Goal: Task Accomplishment & Management: Use online tool/utility

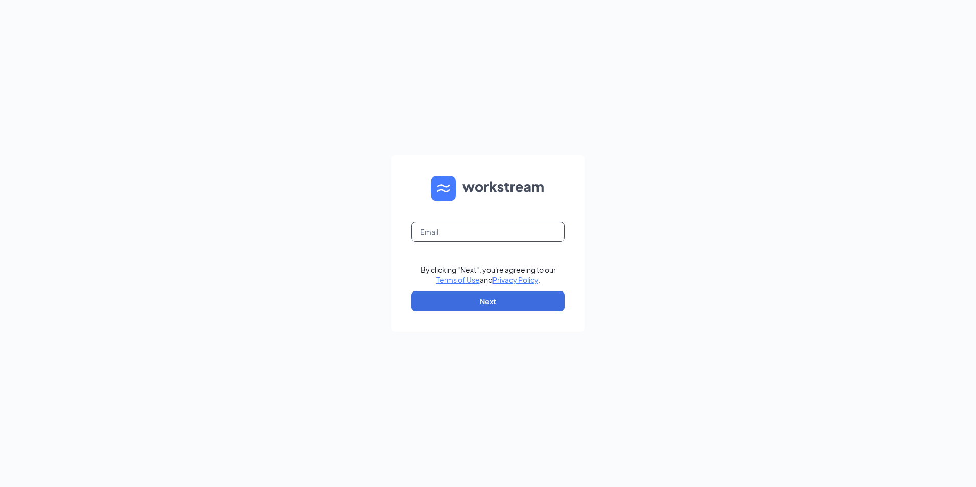
click at [454, 234] on input "text" at bounding box center [487, 232] width 153 height 20
type input "ljs70184@ljsilvers.com"
click at [482, 306] on button "Next" at bounding box center [487, 301] width 153 height 20
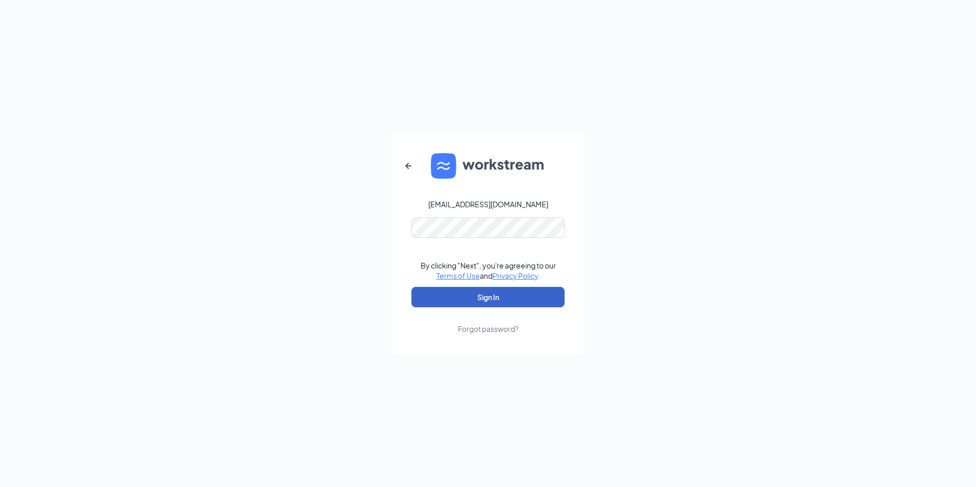
click at [506, 301] on button "Sign In" at bounding box center [487, 297] width 153 height 20
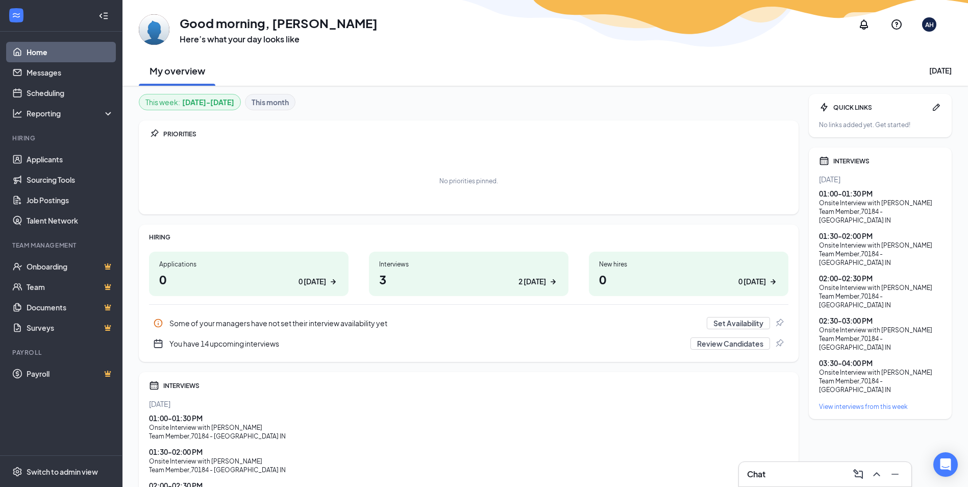
click at [852, 196] on div "01:00 - 01:30 PM" at bounding box center [880, 193] width 122 height 10
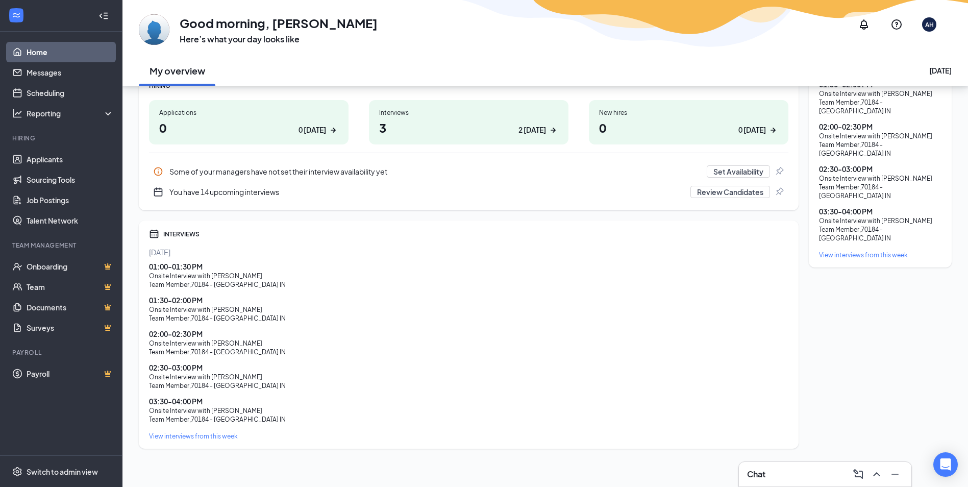
scroll to position [154, 0]
click at [173, 434] on div "View interviews from this week" at bounding box center [469, 433] width 640 height 9
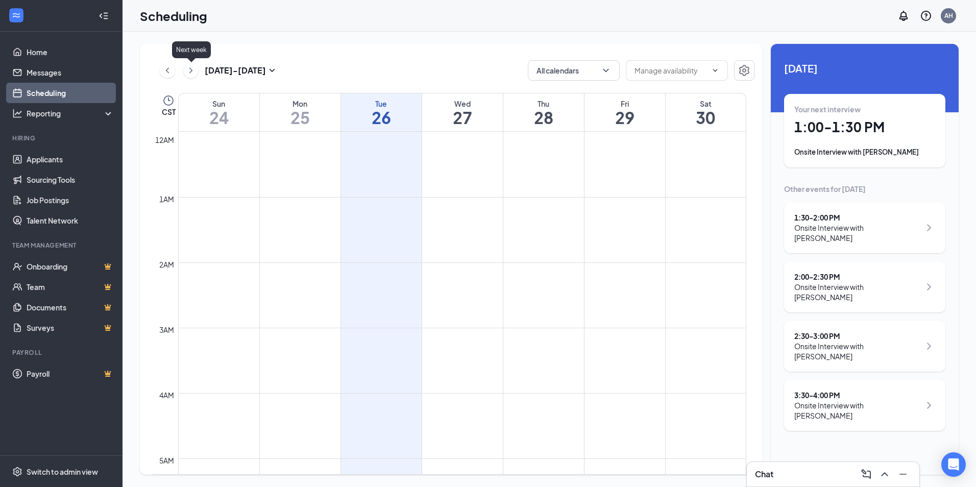
click at [191, 72] on icon "ChevronRight" at bounding box center [191, 70] width 10 height 12
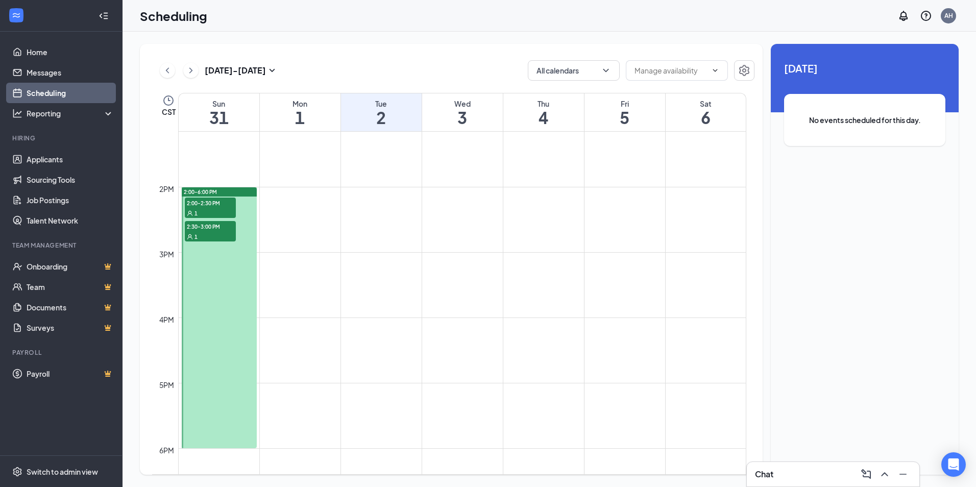
scroll to position [859, 0]
click at [212, 201] on span "2:00-2:30 PM" at bounding box center [210, 203] width 51 height 10
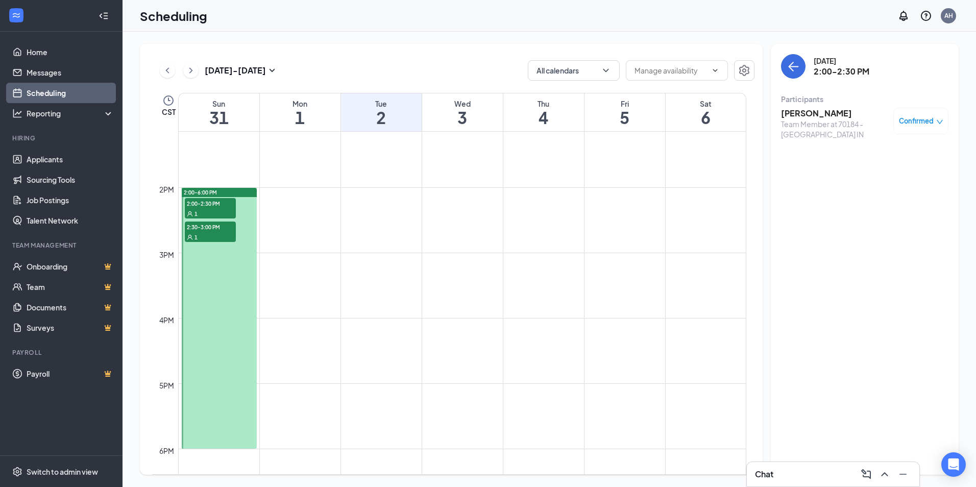
click at [211, 226] on span "2:30-3:00 PM" at bounding box center [210, 227] width 51 height 10
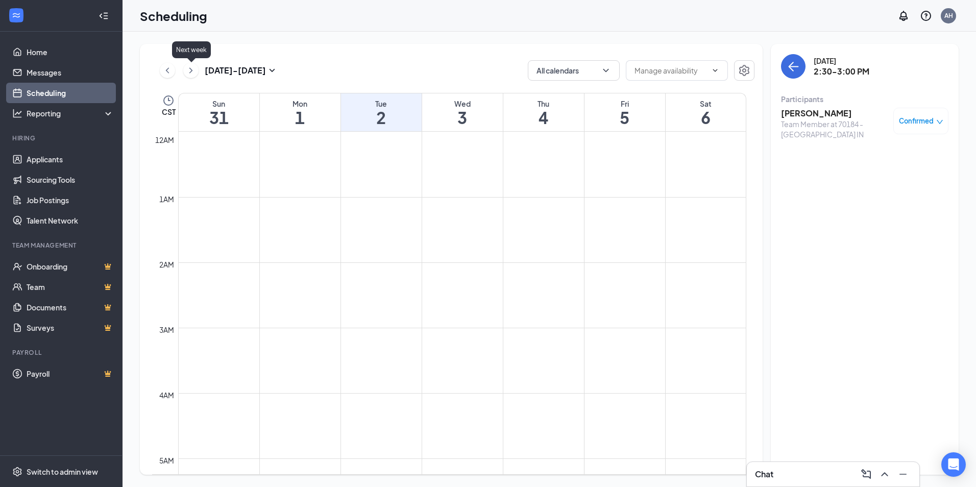
click at [188, 73] on icon "ChevronRight" at bounding box center [191, 70] width 10 height 12
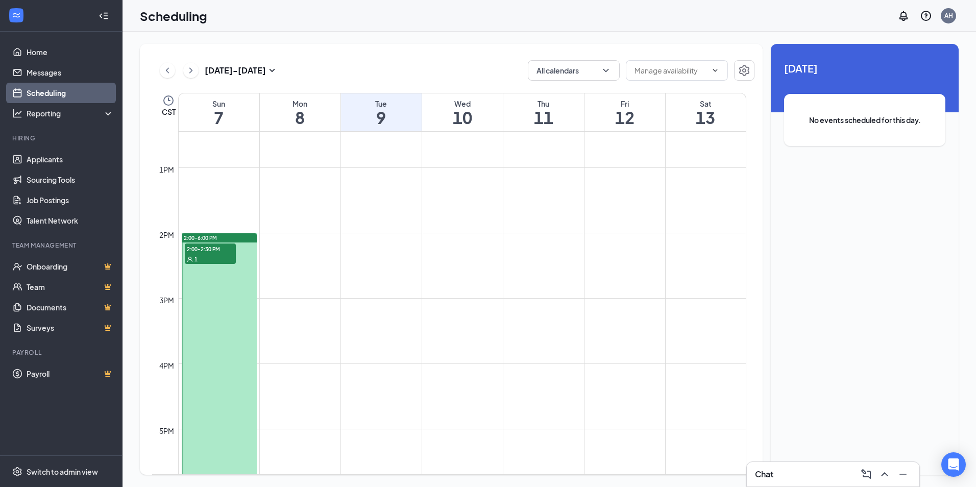
scroll to position [808, 0]
click at [206, 254] on span "2:00-2:30 PM" at bounding box center [210, 254] width 51 height 10
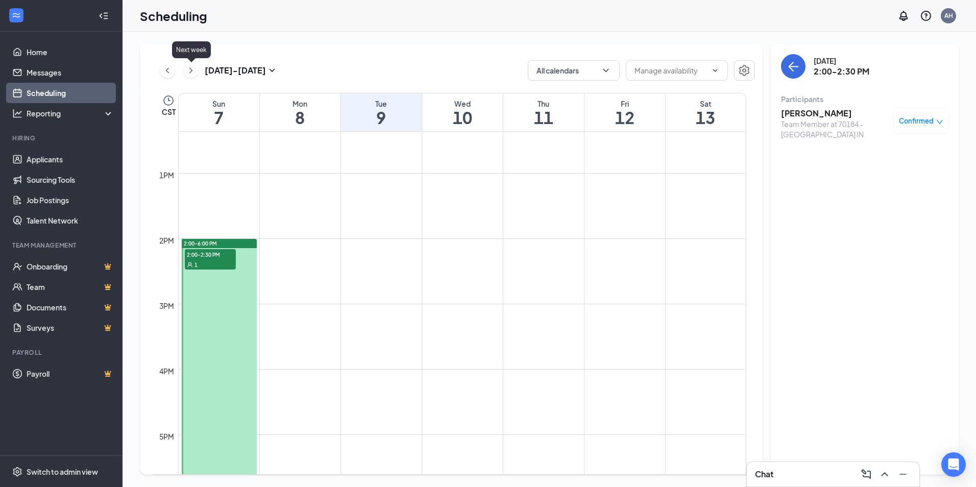
click at [191, 68] on icon "ChevronRight" at bounding box center [191, 70] width 10 height 12
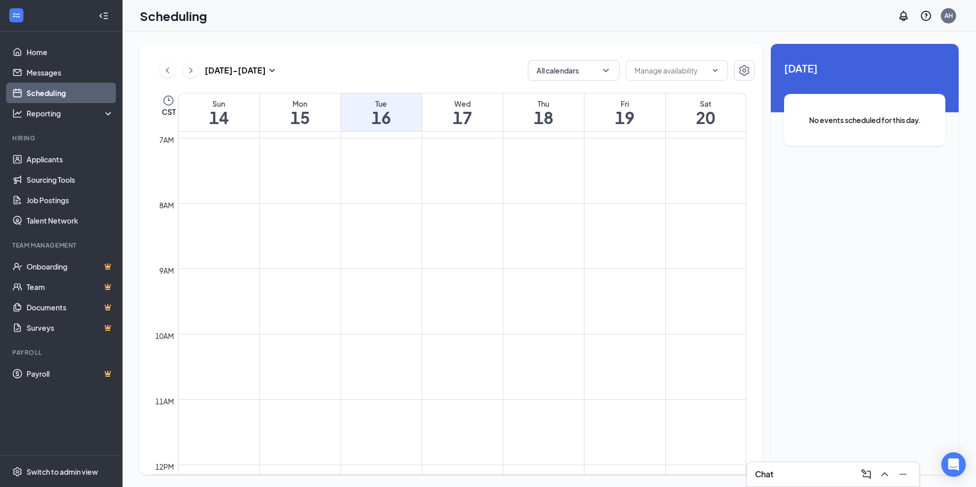
scroll to position [451, 0]
click at [165, 69] on icon "ChevronLeft" at bounding box center [167, 70] width 10 height 12
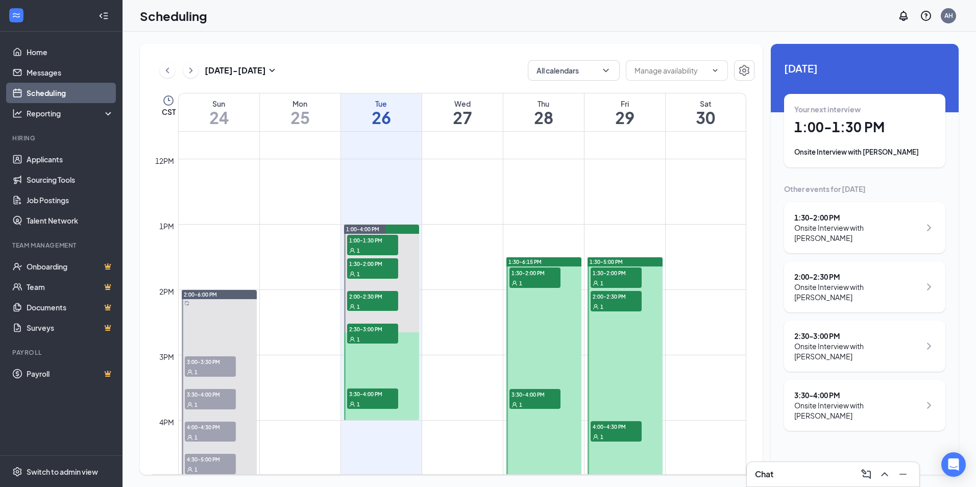
scroll to position [808, 0]
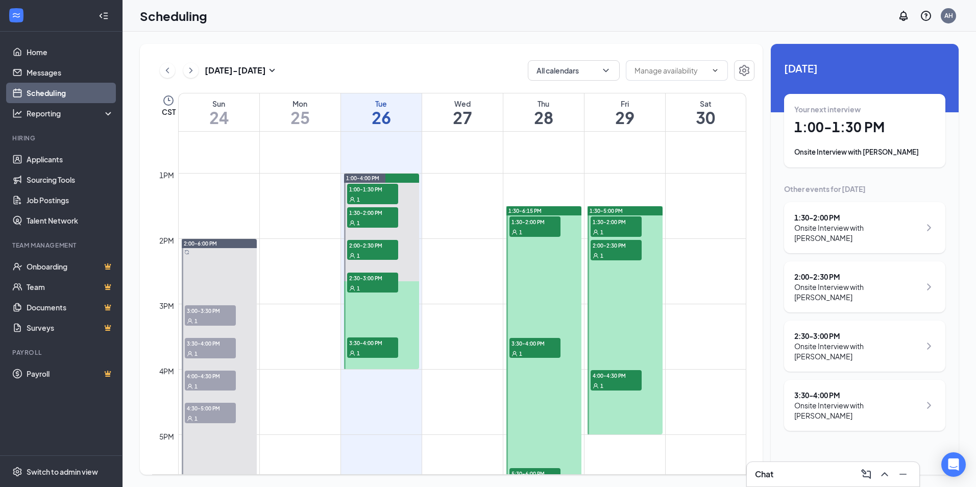
click at [535, 223] on span "1:30-2:00 PM" at bounding box center [534, 221] width 51 height 10
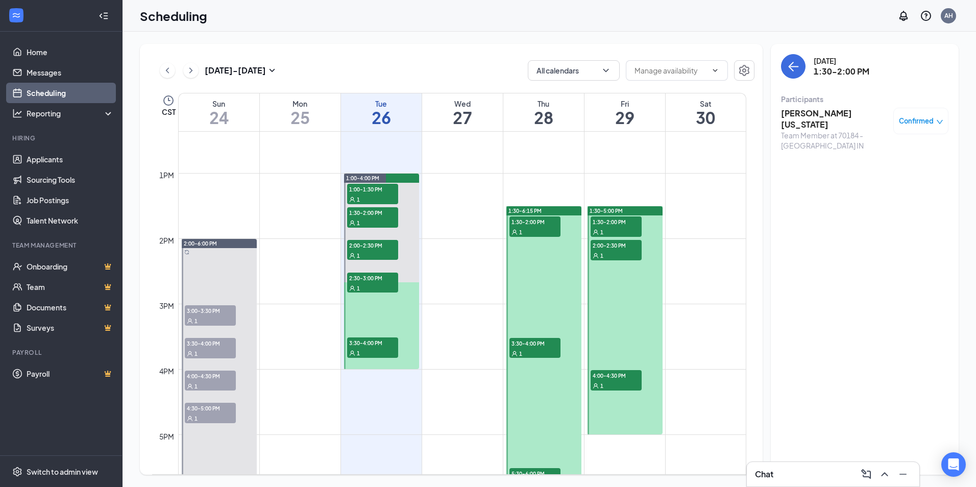
click at [530, 338] on span "3:30-4:00 PM" at bounding box center [534, 343] width 51 height 10
click at [539, 340] on span "3:30-4:00 PM" at bounding box center [534, 343] width 51 height 10
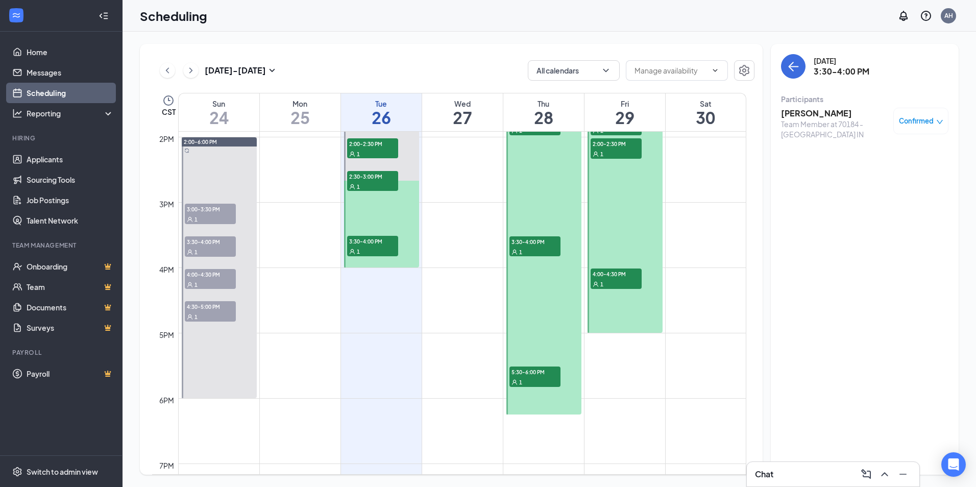
scroll to position [910, 0]
click at [522, 374] on span "5:30-6:00 PM" at bounding box center [534, 371] width 51 height 10
click at [532, 242] on span "3:30-4:00 PM" at bounding box center [534, 241] width 51 height 10
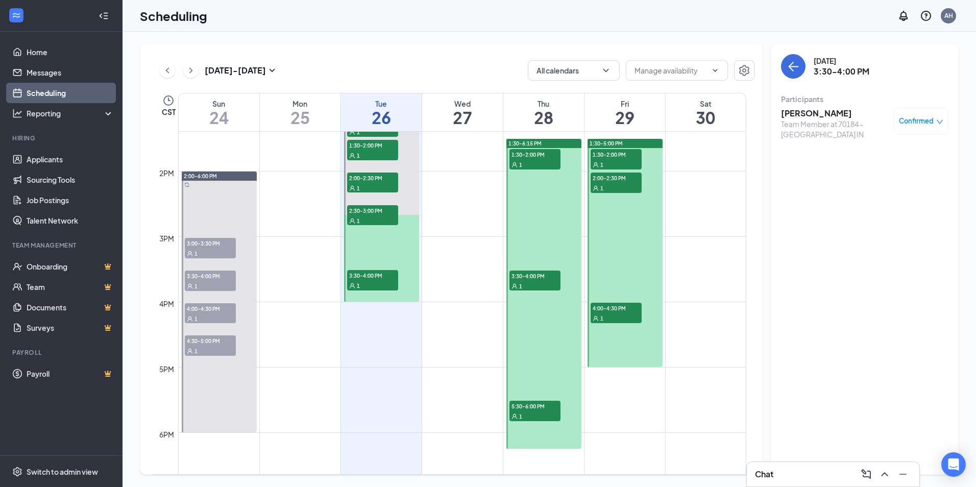
scroll to position [859, 0]
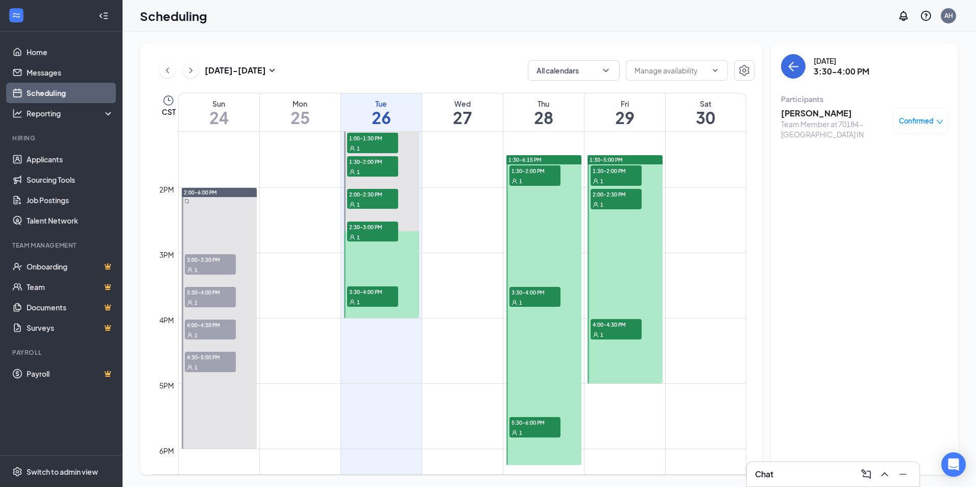
click at [614, 168] on span "1:30-2:00 PM" at bounding box center [616, 170] width 51 height 10
click at [607, 170] on span "1:30-2:00 PM" at bounding box center [616, 170] width 51 height 10
click at [609, 194] on span "2:00-2:30 PM" at bounding box center [616, 194] width 51 height 10
click at [611, 323] on span "4:00-4:30 PM" at bounding box center [616, 324] width 51 height 10
click at [613, 168] on span "1:30-2:00 PM" at bounding box center [616, 170] width 51 height 10
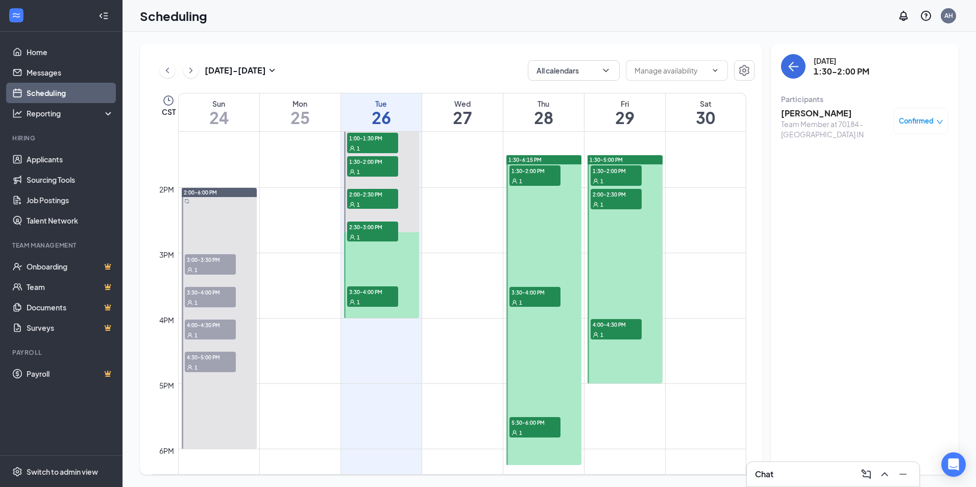
click at [202, 259] on span "3:00-3:30 PM" at bounding box center [210, 259] width 51 height 10
click at [201, 289] on span "3:30-4:00 PM" at bounding box center [210, 292] width 51 height 10
click at [202, 326] on span "4:00-4:30 PM" at bounding box center [210, 324] width 51 height 10
click at [205, 356] on span "4:30-5:00 PM" at bounding box center [210, 357] width 51 height 10
click at [168, 69] on icon "ChevronLeft" at bounding box center [167, 70] width 10 height 12
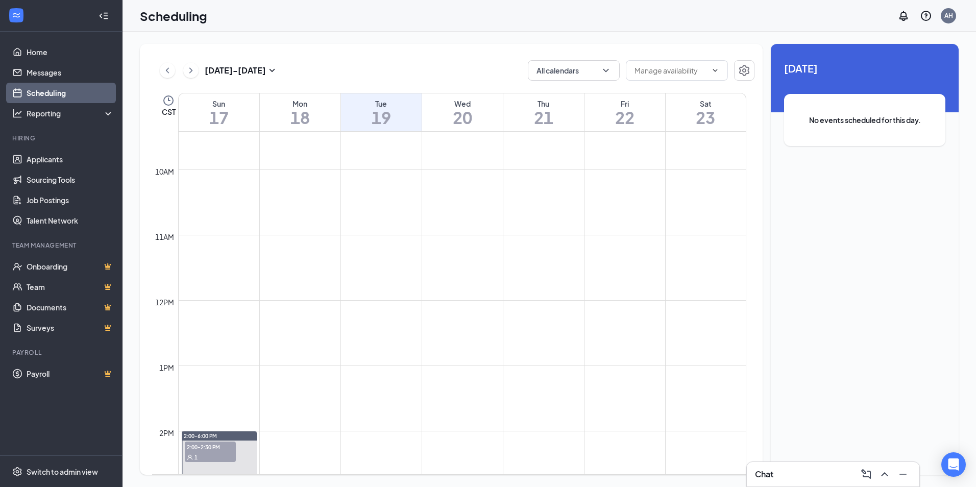
scroll to position [859, 0]
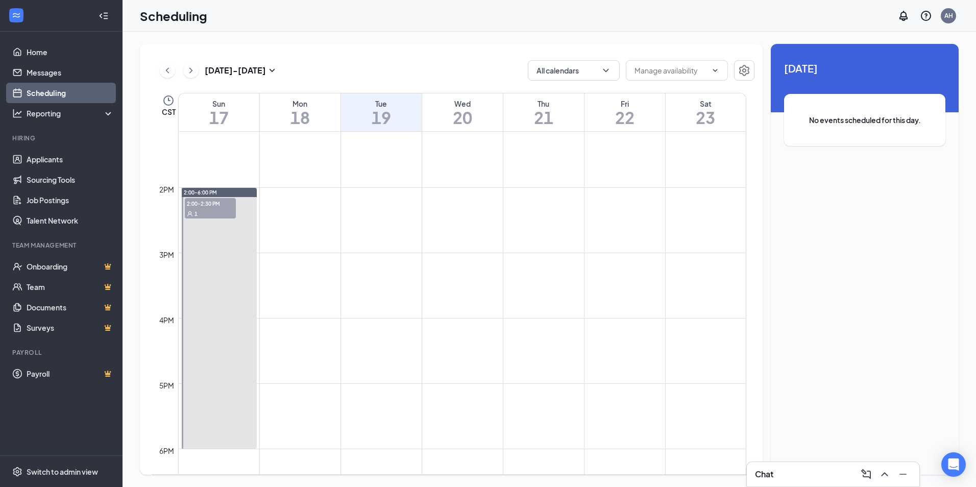
click at [203, 205] on span "2:00-2:30 PM" at bounding box center [210, 203] width 51 height 10
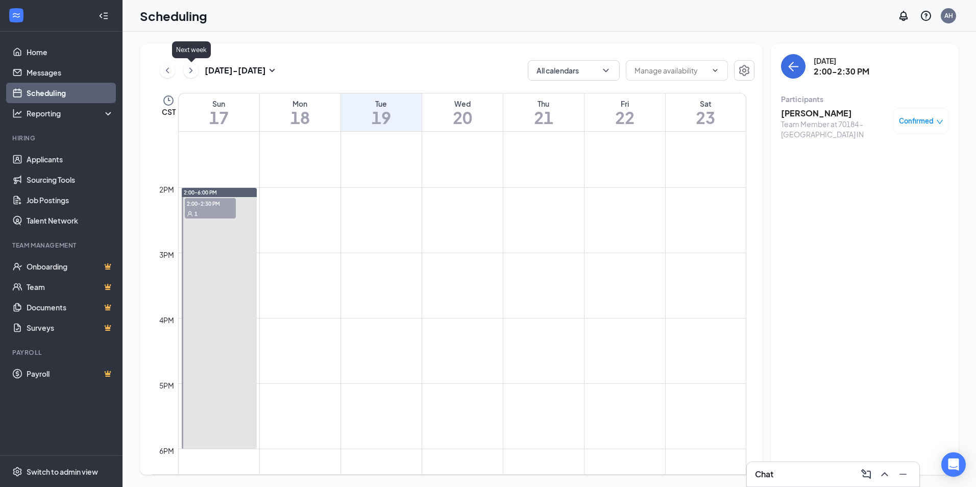
click at [188, 73] on icon "ChevronRight" at bounding box center [191, 70] width 10 height 12
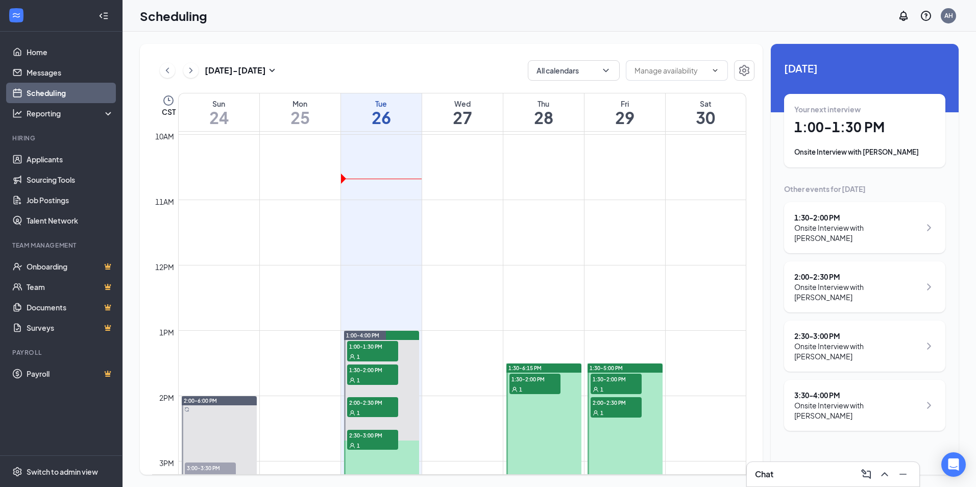
scroll to position [859, 0]
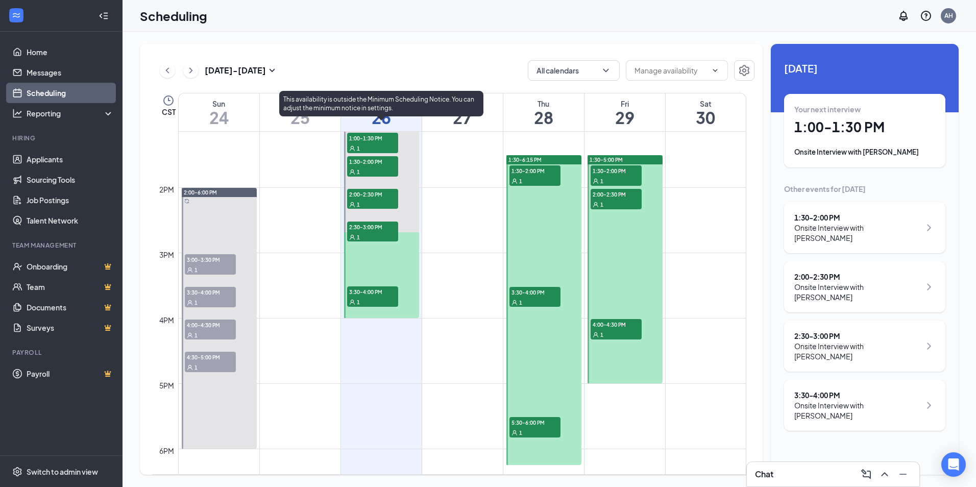
click at [360, 138] on span "1:00-1:30 PM" at bounding box center [372, 138] width 51 height 10
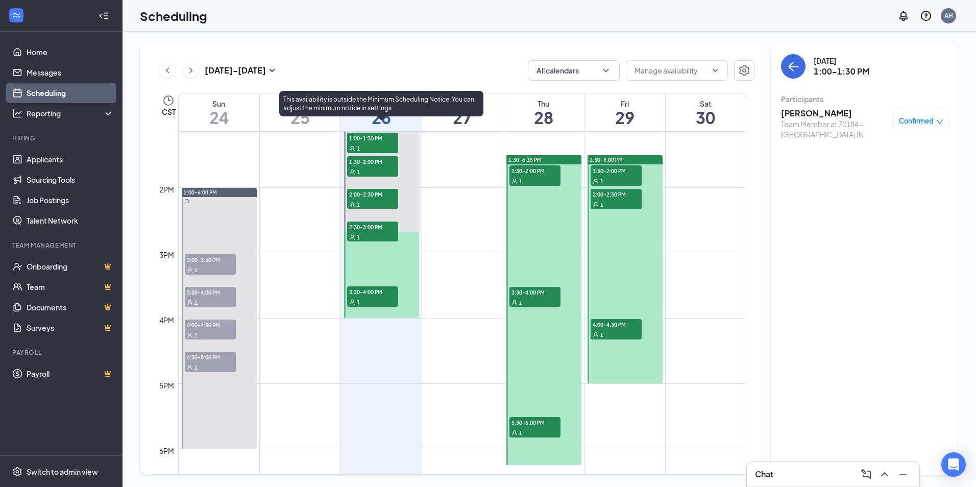
click at [364, 163] on span "1:30-2:00 PM" at bounding box center [372, 161] width 51 height 10
click at [361, 192] on span "2:00-2:30 PM" at bounding box center [372, 194] width 51 height 10
click at [361, 228] on span "2:30-3:00 PM" at bounding box center [372, 227] width 51 height 10
click at [354, 291] on span "3:30-4:00 PM" at bounding box center [372, 291] width 51 height 10
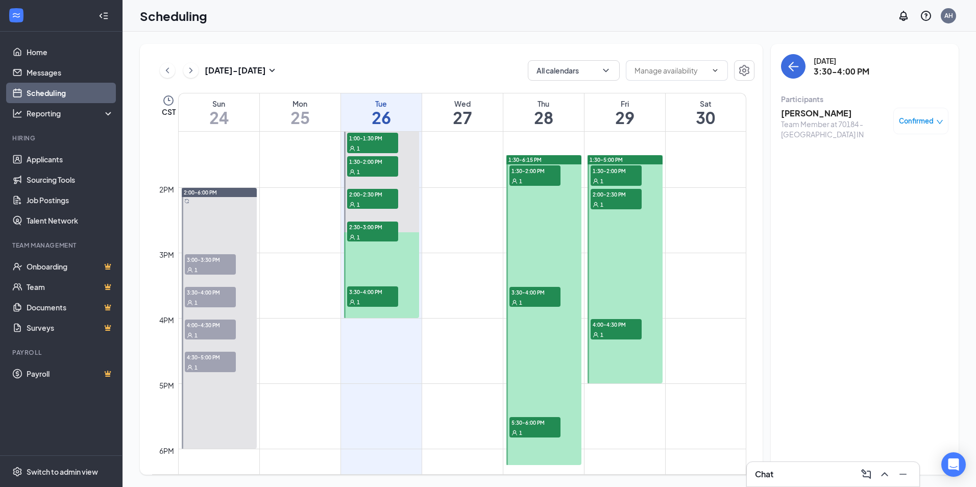
click at [530, 169] on span "1:30-2:00 PM" at bounding box center [534, 170] width 51 height 10
click at [533, 290] on span "3:30-4:00 PM" at bounding box center [534, 292] width 51 height 10
click at [532, 423] on span "5:30-6:00 PM" at bounding box center [534, 422] width 51 height 10
click at [607, 168] on span "1:30-2:00 PM" at bounding box center [616, 170] width 51 height 10
click at [611, 196] on span "2:00-2:30 PM" at bounding box center [616, 194] width 51 height 10
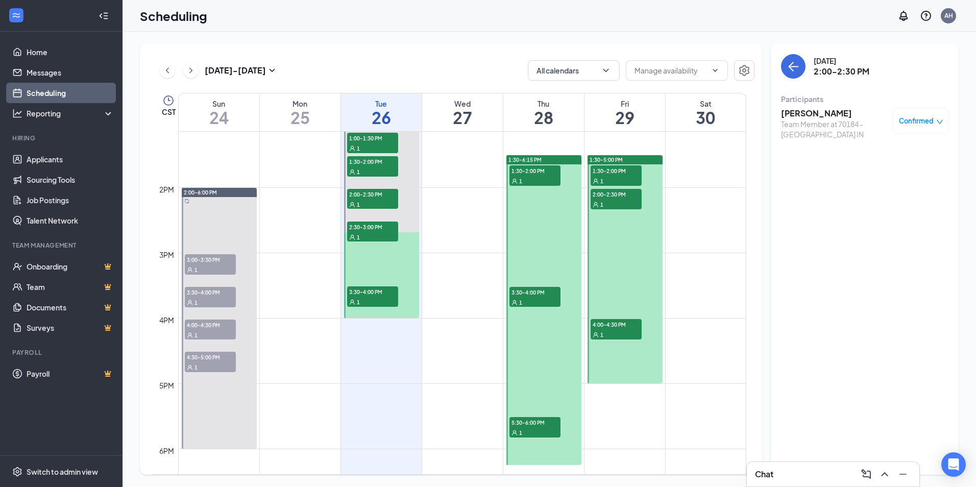
click at [611, 196] on span "2:00-2:30 PM" at bounding box center [616, 194] width 51 height 10
click at [598, 322] on span "4:00-4:30 PM" at bounding box center [616, 324] width 51 height 10
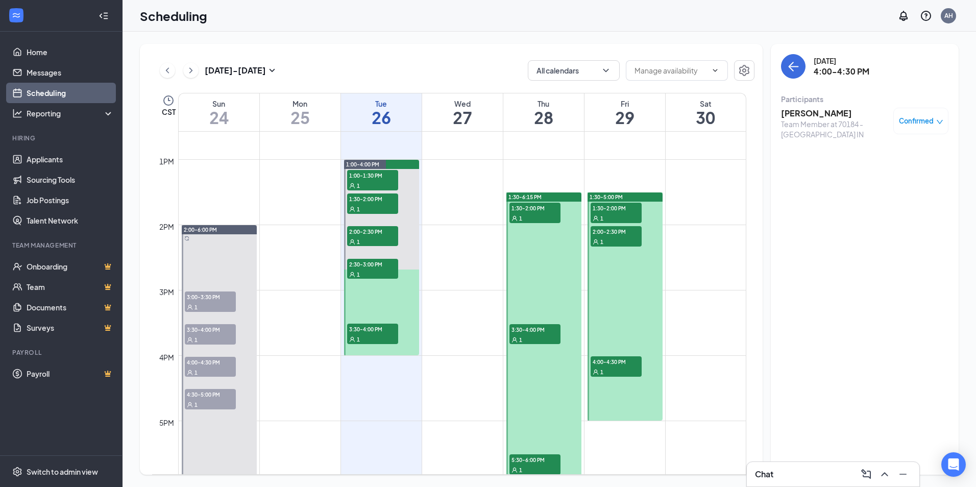
scroll to position [808, 0]
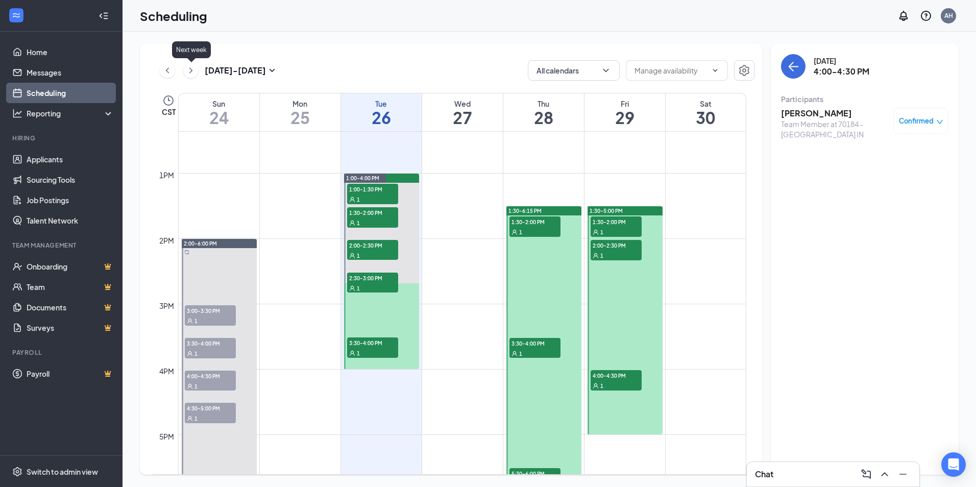
click at [194, 69] on icon "ChevronRight" at bounding box center [191, 70] width 10 height 12
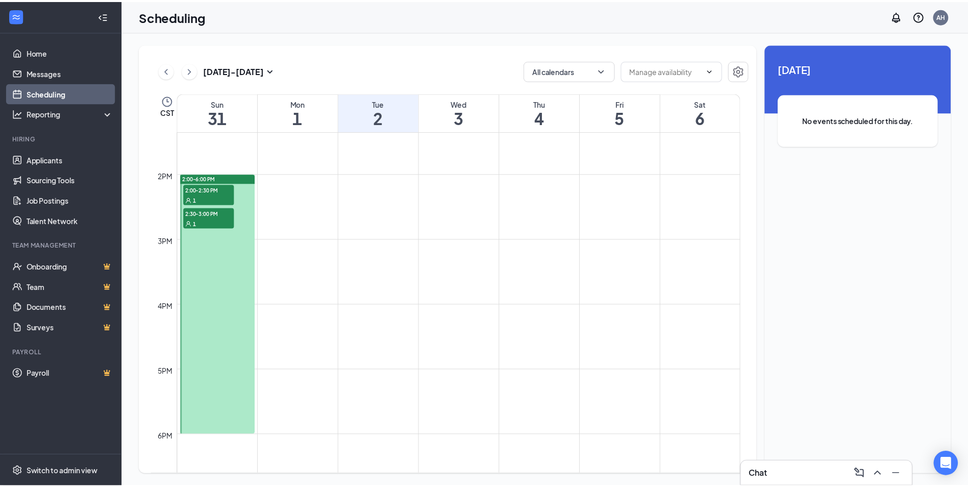
scroll to position [859, 0]
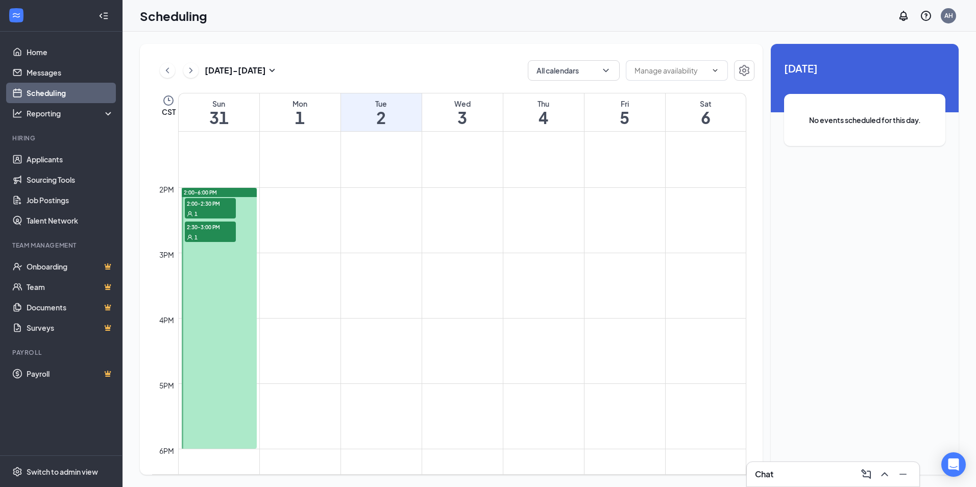
click at [204, 201] on span "2:00-2:30 PM" at bounding box center [210, 203] width 51 height 10
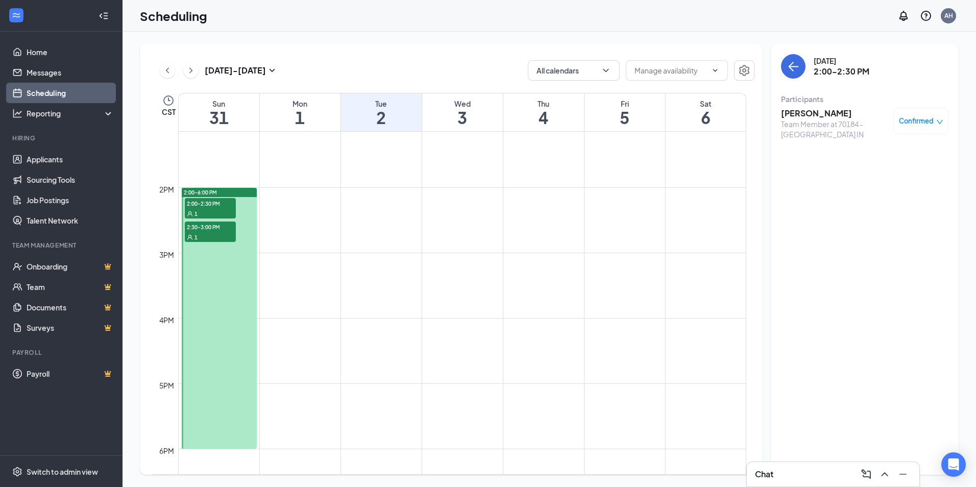
click at [202, 227] on span "2:30-3:00 PM" at bounding box center [210, 227] width 51 height 10
click at [51, 155] on link "Applicants" at bounding box center [70, 159] width 87 height 20
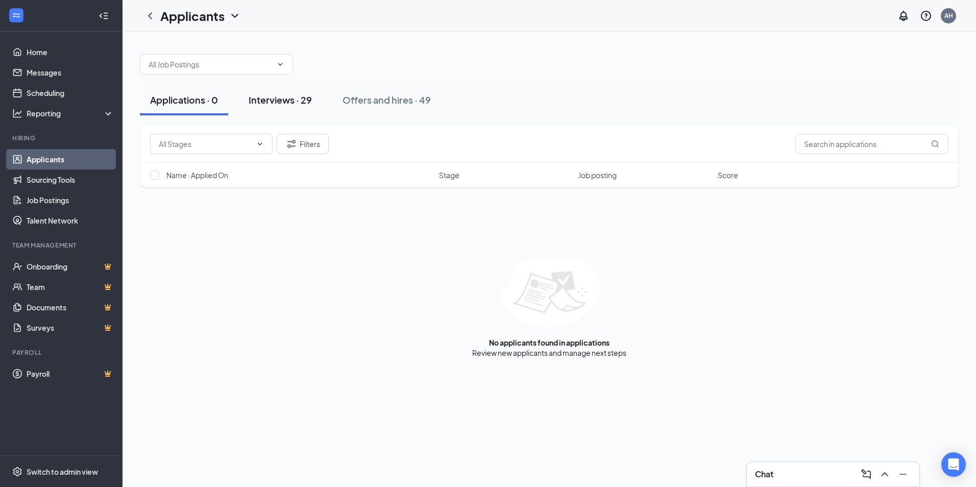
click at [279, 102] on div "Interviews · 29" at bounding box center [280, 99] width 63 height 13
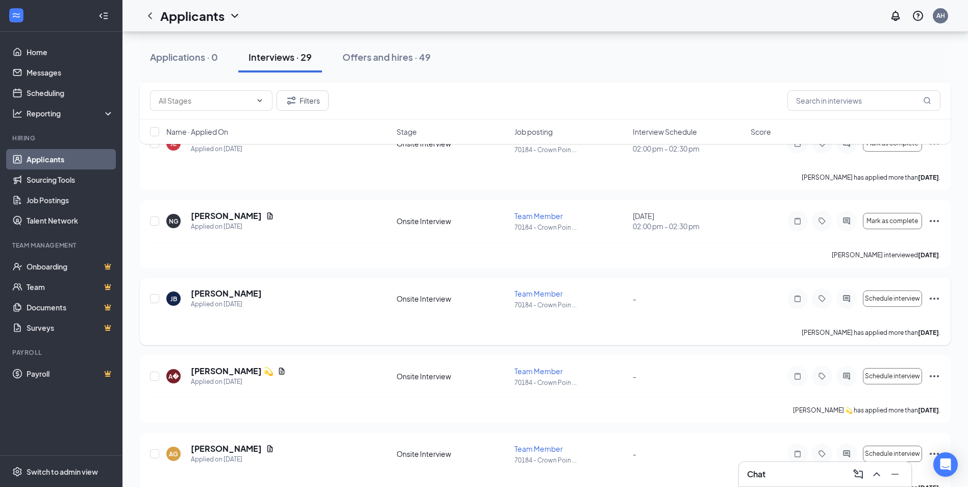
scroll to position [1962, 0]
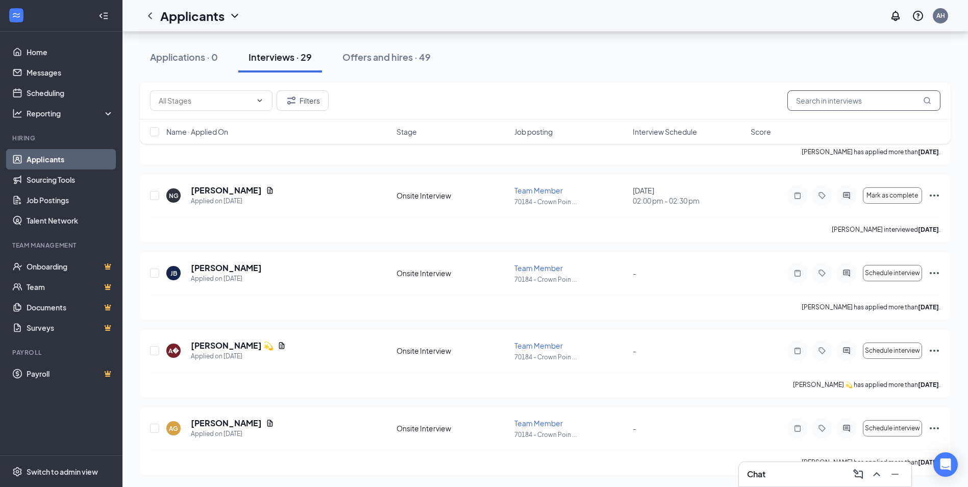
click at [816, 105] on input "text" at bounding box center [864, 100] width 153 height 20
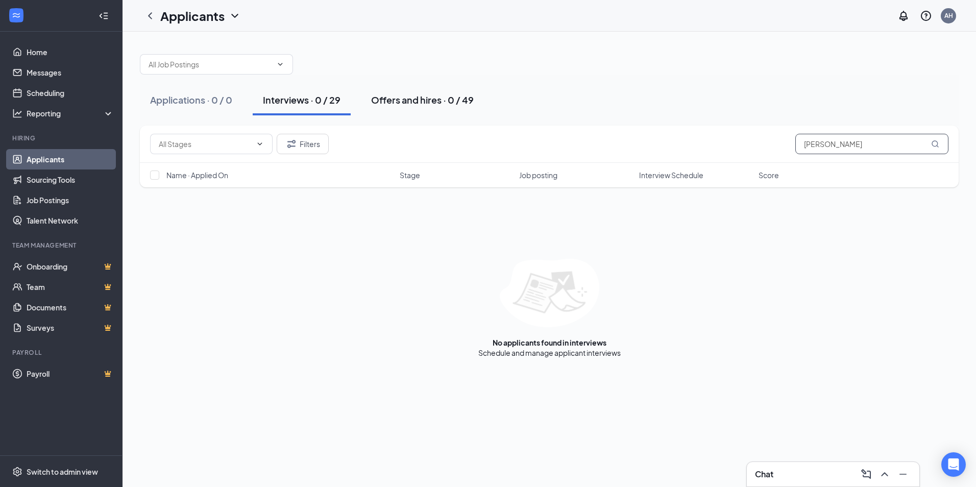
type input "[PERSON_NAME]"
click at [446, 101] on div "Offers and hires · 0 / 49" at bounding box center [422, 99] width 103 height 13
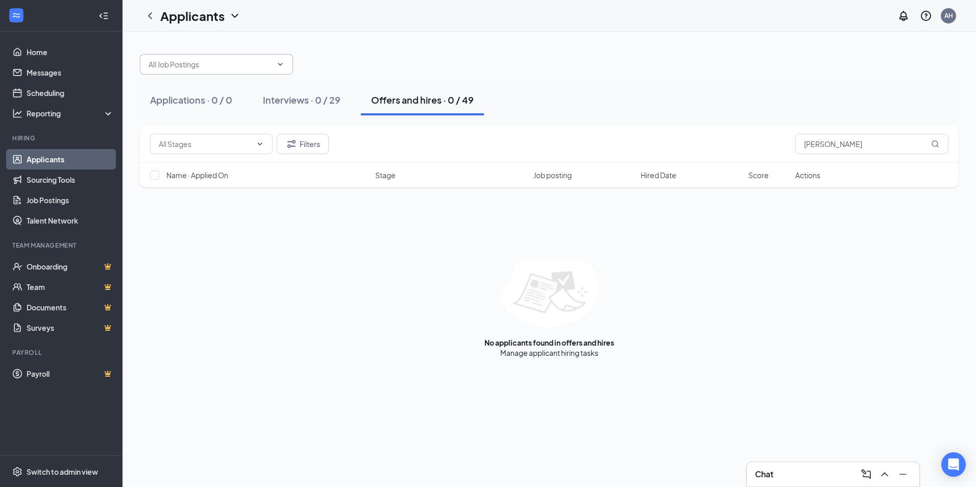
click at [196, 70] on span at bounding box center [216, 64] width 153 height 20
click at [205, 117] on div "Team Member (70184 - [GEOGRAPHIC_DATA] IN)" at bounding box center [216, 128] width 137 height 22
type input "Team Member (70184 - [GEOGRAPHIC_DATA] IN)"
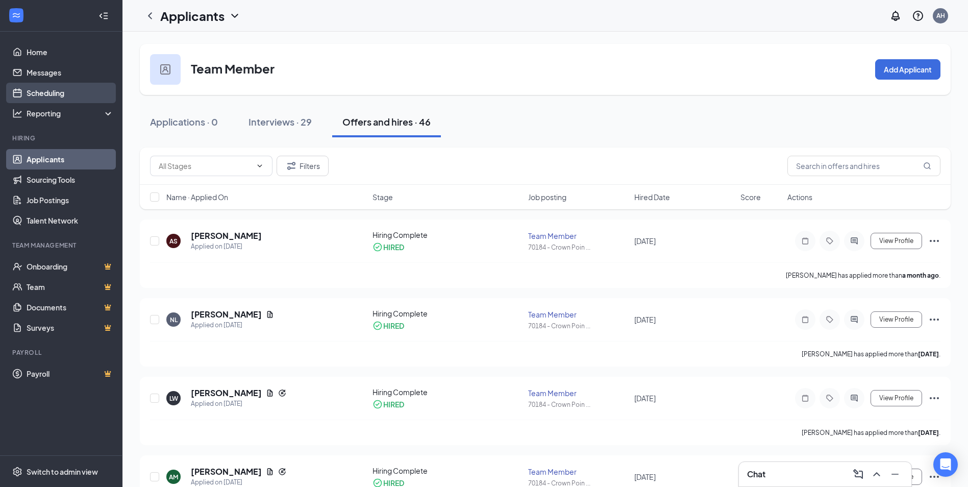
click at [47, 86] on link "Scheduling" at bounding box center [70, 93] width 87 height 20
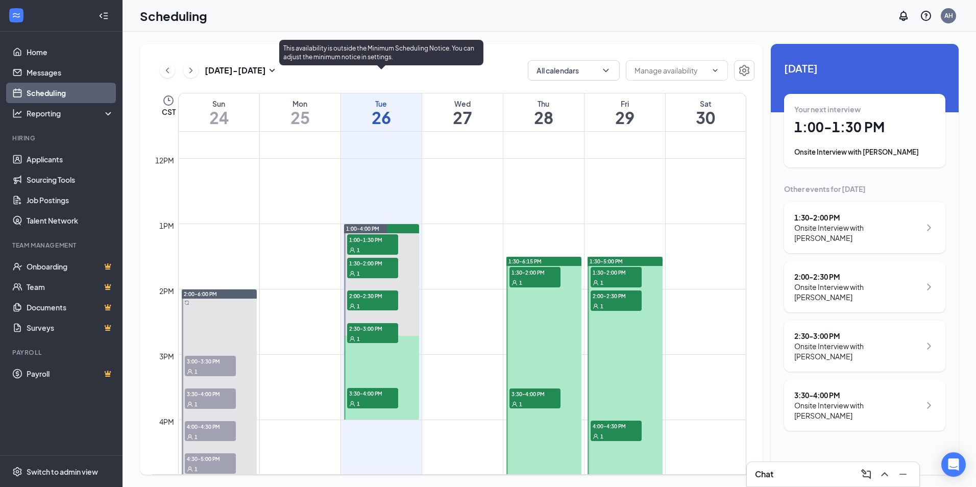
scroll to position [757, 0]
